Goal: Transaction & Acquisition: Download file/media

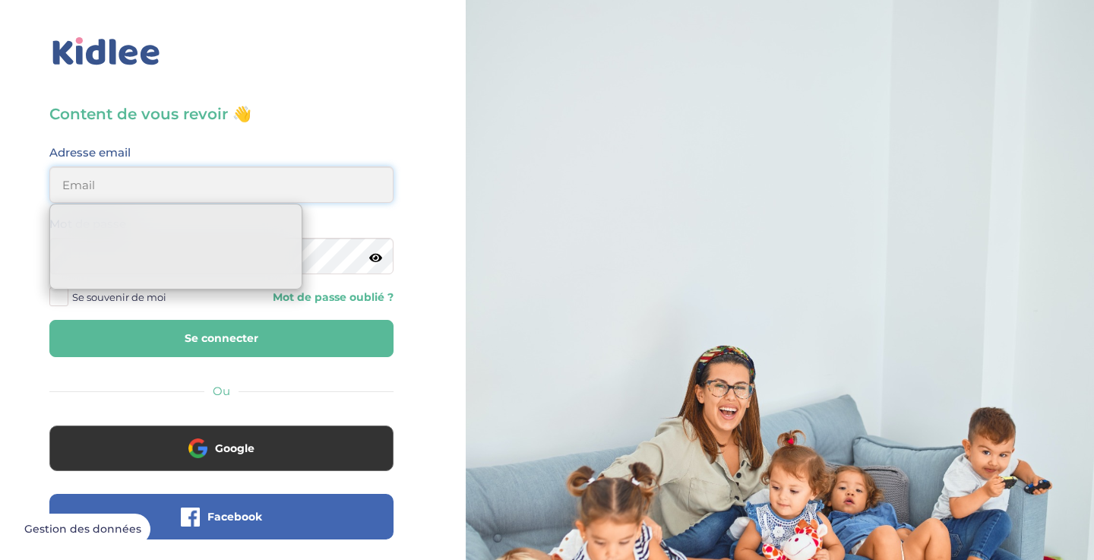
type input "nehemie.a.moukaga@gmail.com"
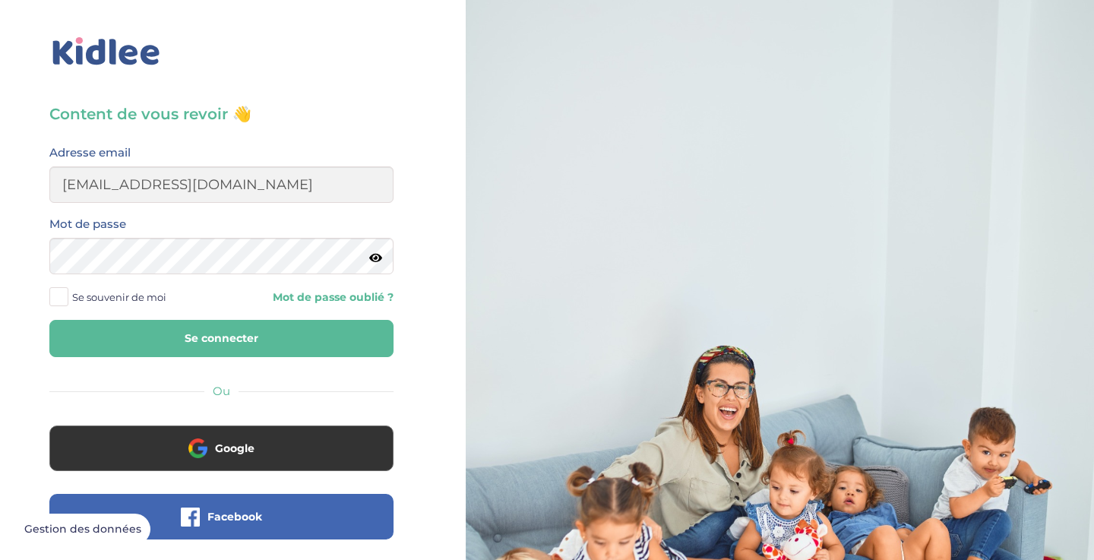
click at [253, 331] on button "Se connecter" at bounding box center [221, 338] width 344 height 37
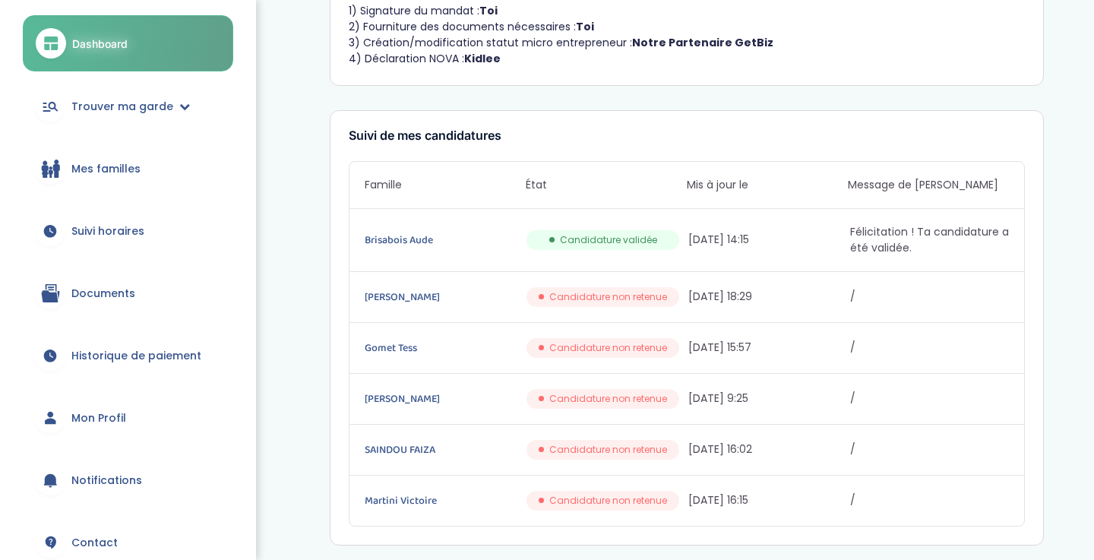
scroll to position [185, 0]
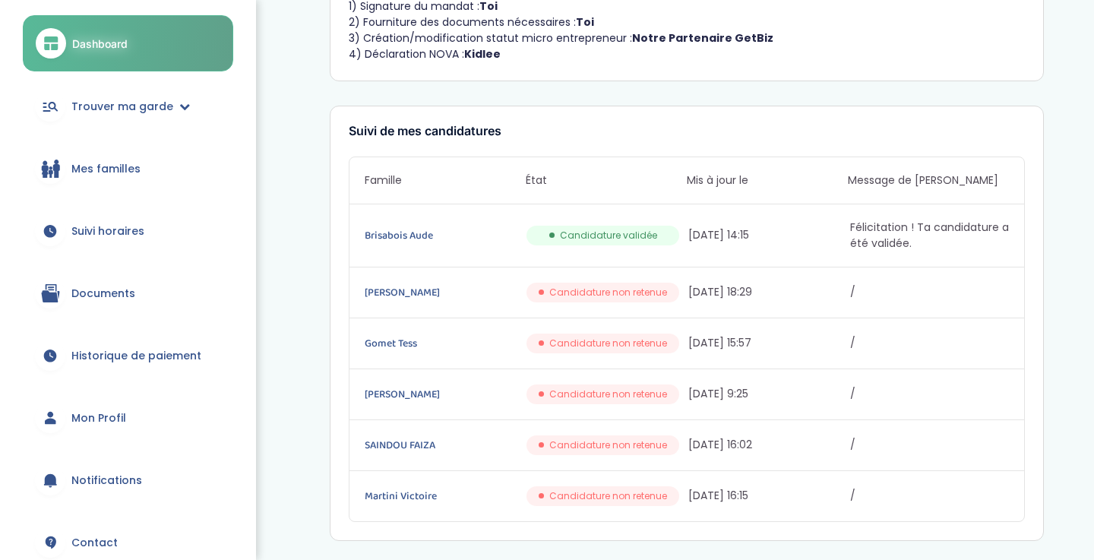
click at [145, 289] on link "Documents" at bounding box center [128, 293] width 210 height 55
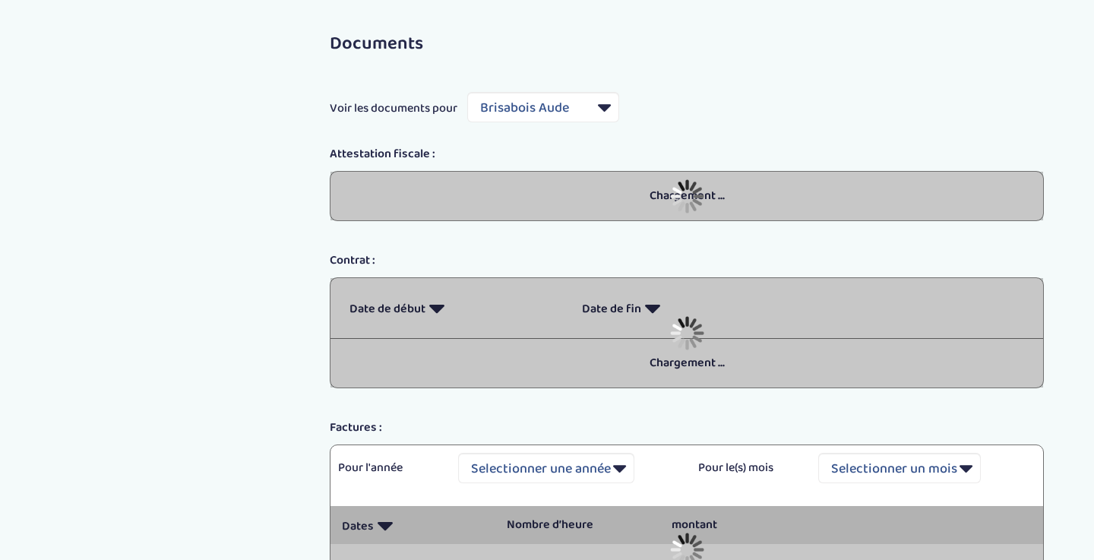
select select "5964"
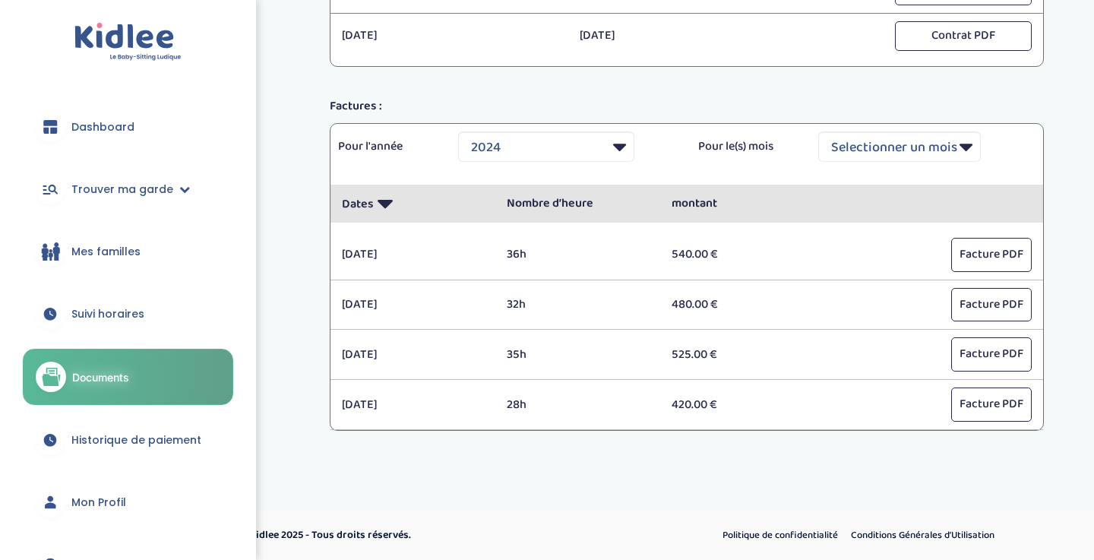
scroll to position [388, 0]
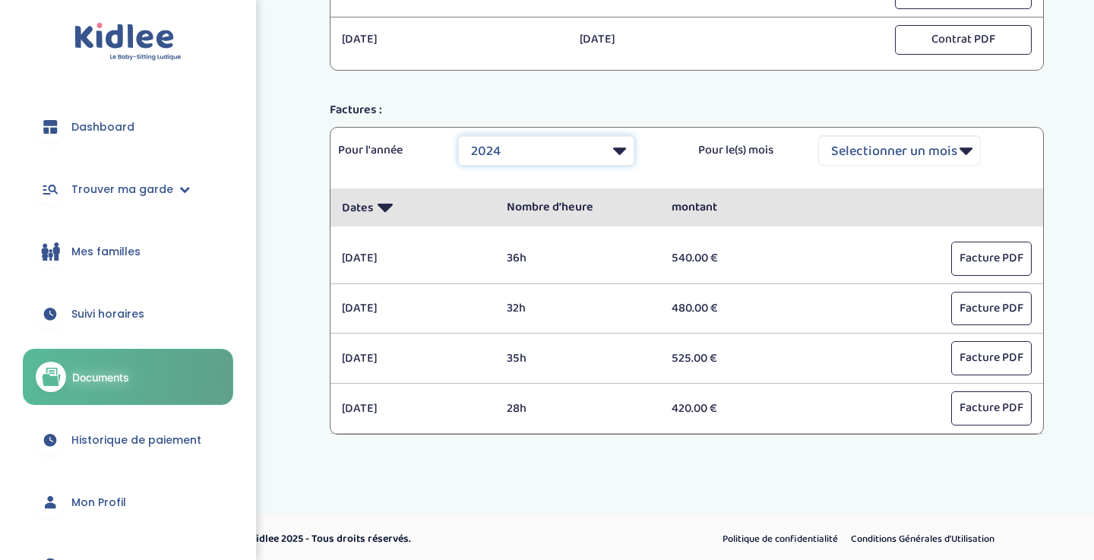
click at [535, 157] on select "Selectionner une année 2024 2025" at bounding box center [546, 150] width 176 height 30
select select "2025"
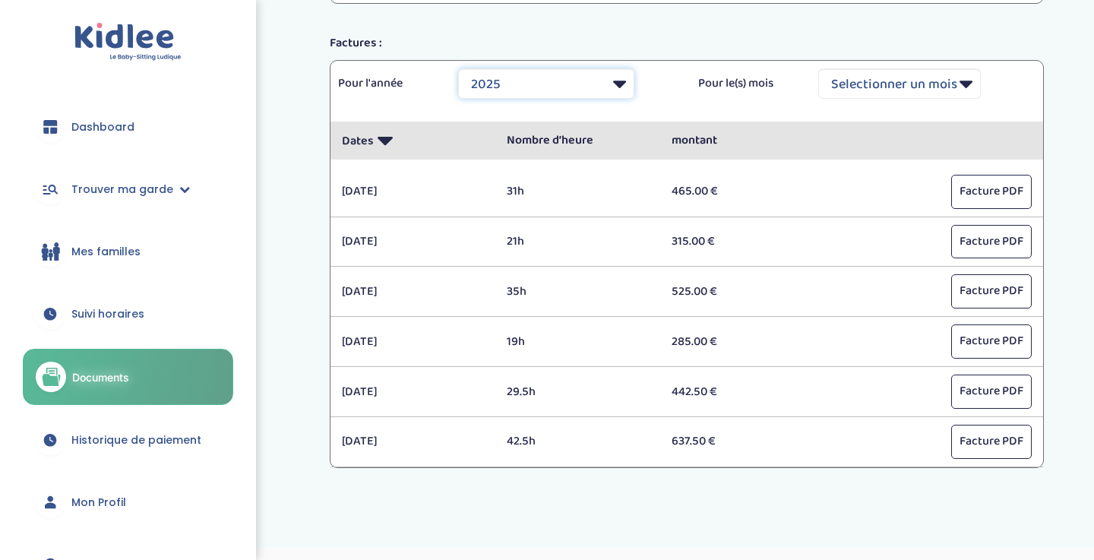
scroll to position [492, 0]
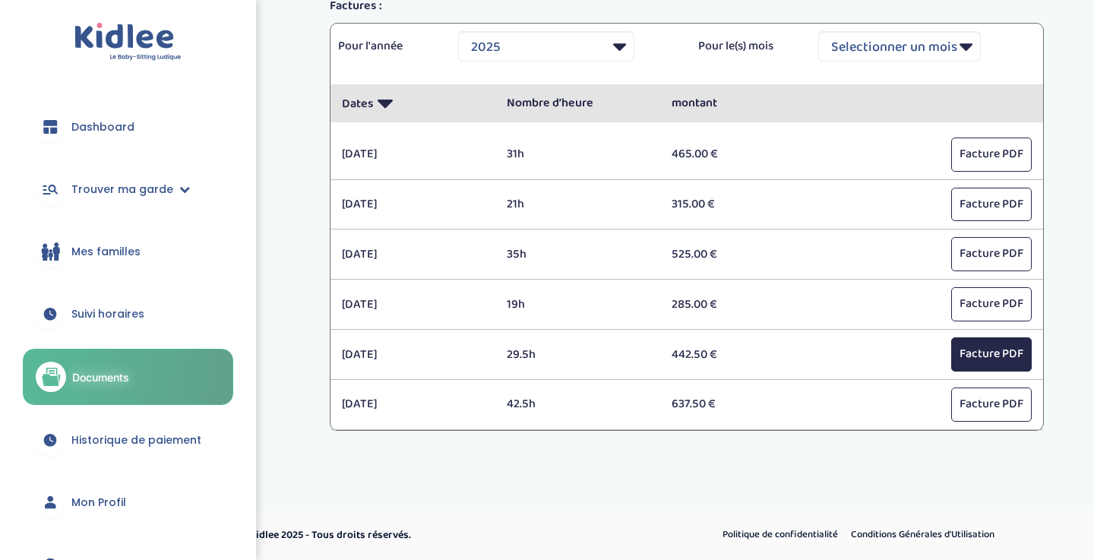
click at [977, 360] on button "Facture PDF" at bounding box center [991, 354] width 81 height 34
click at [974, 314] on button "Facture PDF" at bounding box center [991, 304] width 81 height 34
click at [977, 254] on button "Facture PDF" at bounding box center [991, 254] width 81 height 34
